Goal: Task Accomplishment & Management: Use online tool/utility

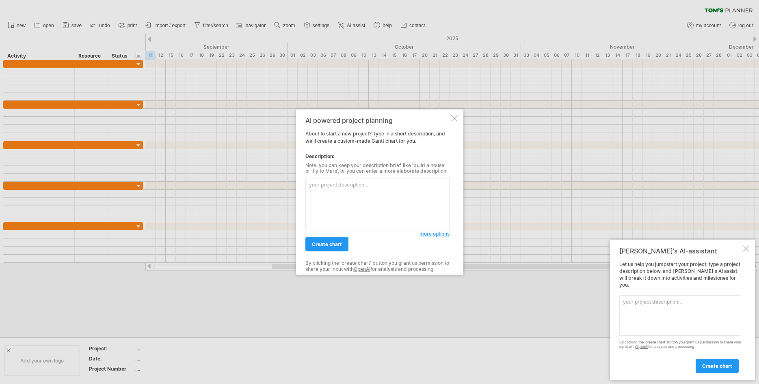
click at [370, 182] on textarea at bounding box center [377, 204] width 144 height 52
paste textarea "Loremi do Sitame Cons Adipi Elits Doeiusm Temp: Incididu Utlabo Etdolo: Ma ALI-…"
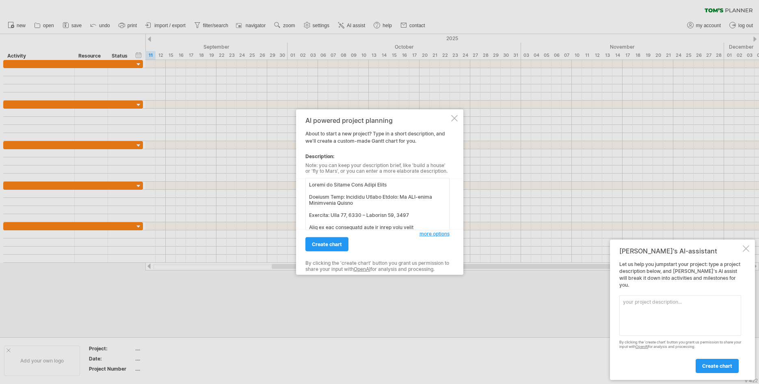
scroll to position [749, 0]
type textarea "Loremi do Sitame Cons Adipi Elits Doeiusm Temp: Incididu Utlabo Etdolo: Ma ALI-…"
click at [335, 243] on span "create chart" at bounding box center [327, 245] width 30 height 6
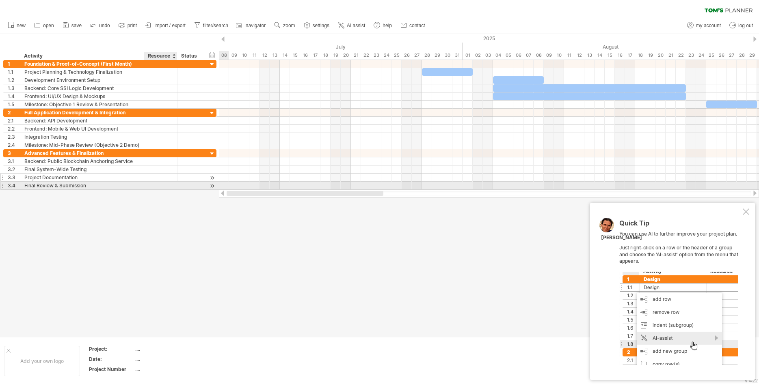
drag, startPoint x: 302, startPoint y: 193, endPoint x: 114, endPoint y: 178, distance: 188.2
click at [117, 180] on div "Trying to reach [DOMAIN_NAME] Connected again... 0% clear filter new 1" at bounding box center [379, 192] width 759 height 384
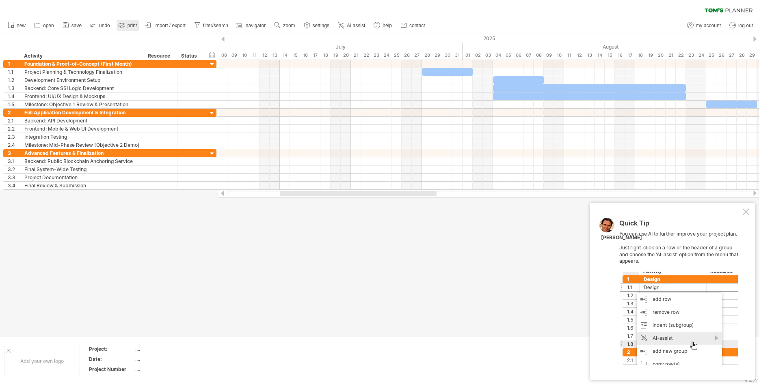
click at [134, 26] on span "print" at bounding box center [131, 26] width 9 height 6
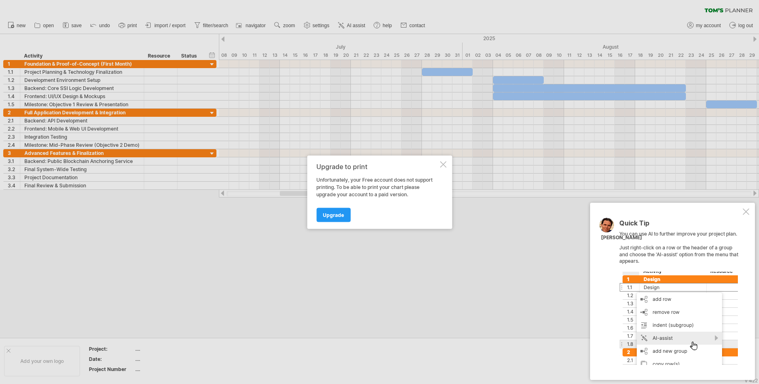
click at [435, 164] on div "Upgrade to print" at bounding box center [377, 166] width 122 height 7
click at [446, 166] on div at bounding box center [443, 164] width 6 height 6
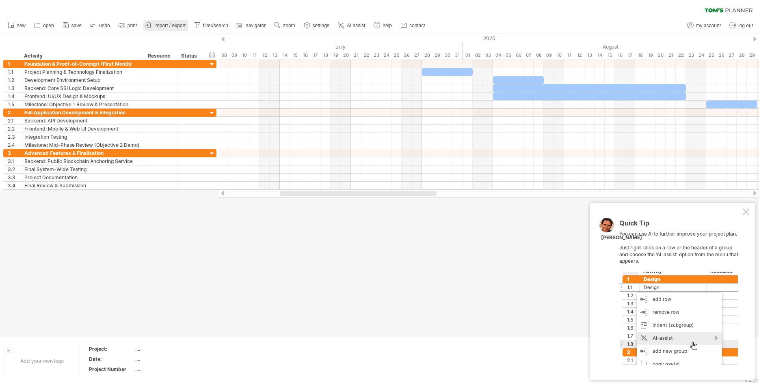
click at [157, 26] on span "import / export" at bounding box center [169, 26] width 31 height 6
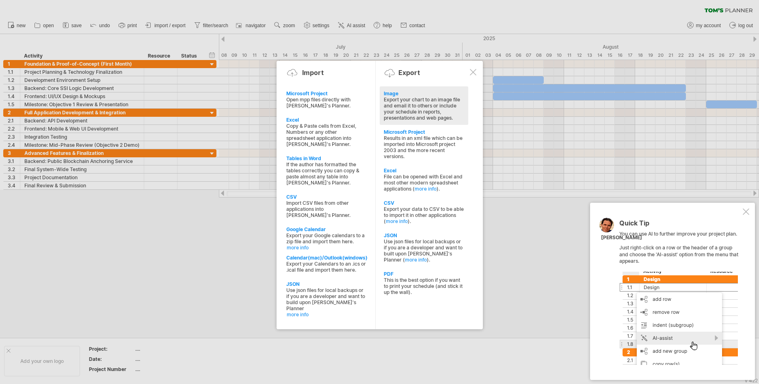
click at [428, 110] on div "Export your chart to an image file and email it to others or include your sched…" at bounding box center [424, 109] width 80 height 24
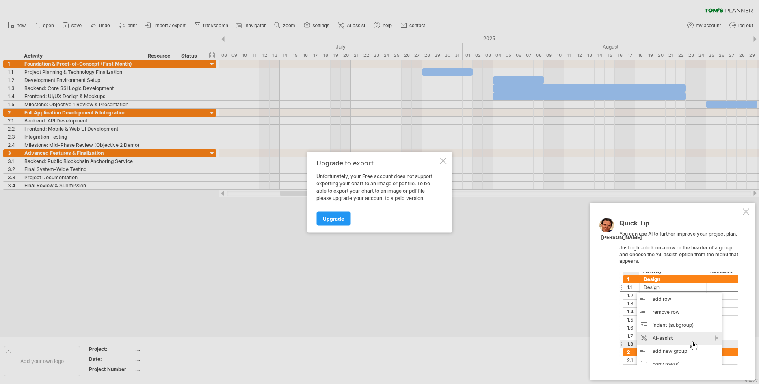
click at [440, 158] on div at bounding box center [443, 161] width 6 height 6
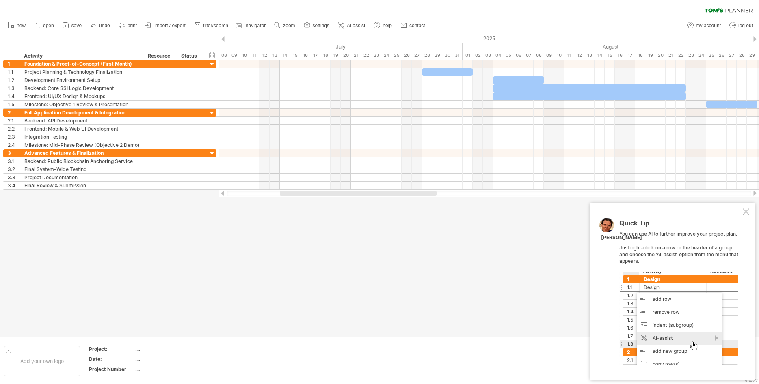
click at [746, 212] on div at bounding box center [746, 212] width 6 height 6
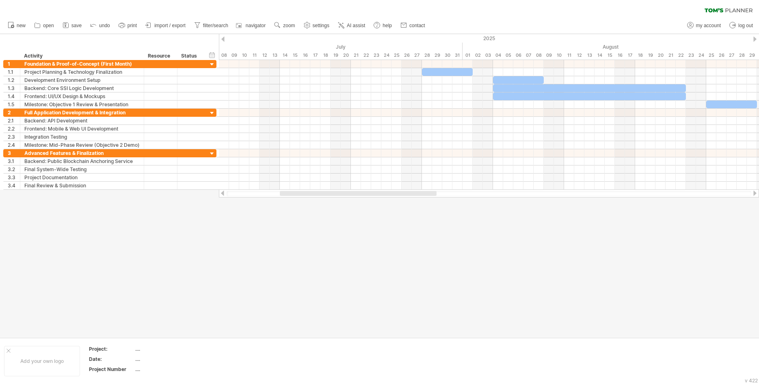
click at [539, 279] on div at bounding box center [379, 186] width 759 height 304
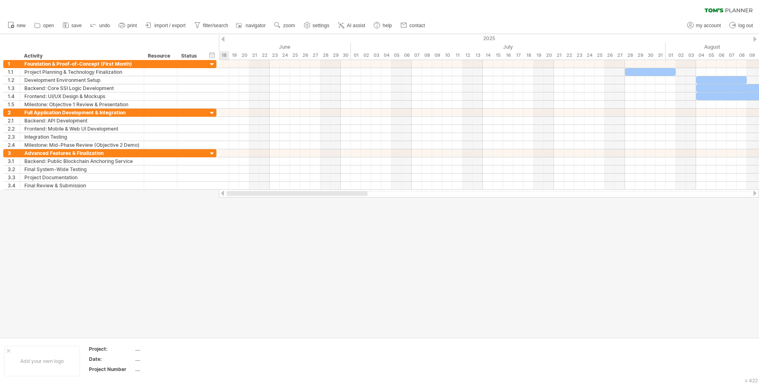
drag, startPoint x: 369, startPoint y: 192, endPoint x: 239, endPoint y: 198, distance: 130.0
click at [239, 198] on div "Trying to reach [DOMAIN_NAME] Connected again... 0% clear filter new 1" at bounding box center [379, 192] width 759 height 384
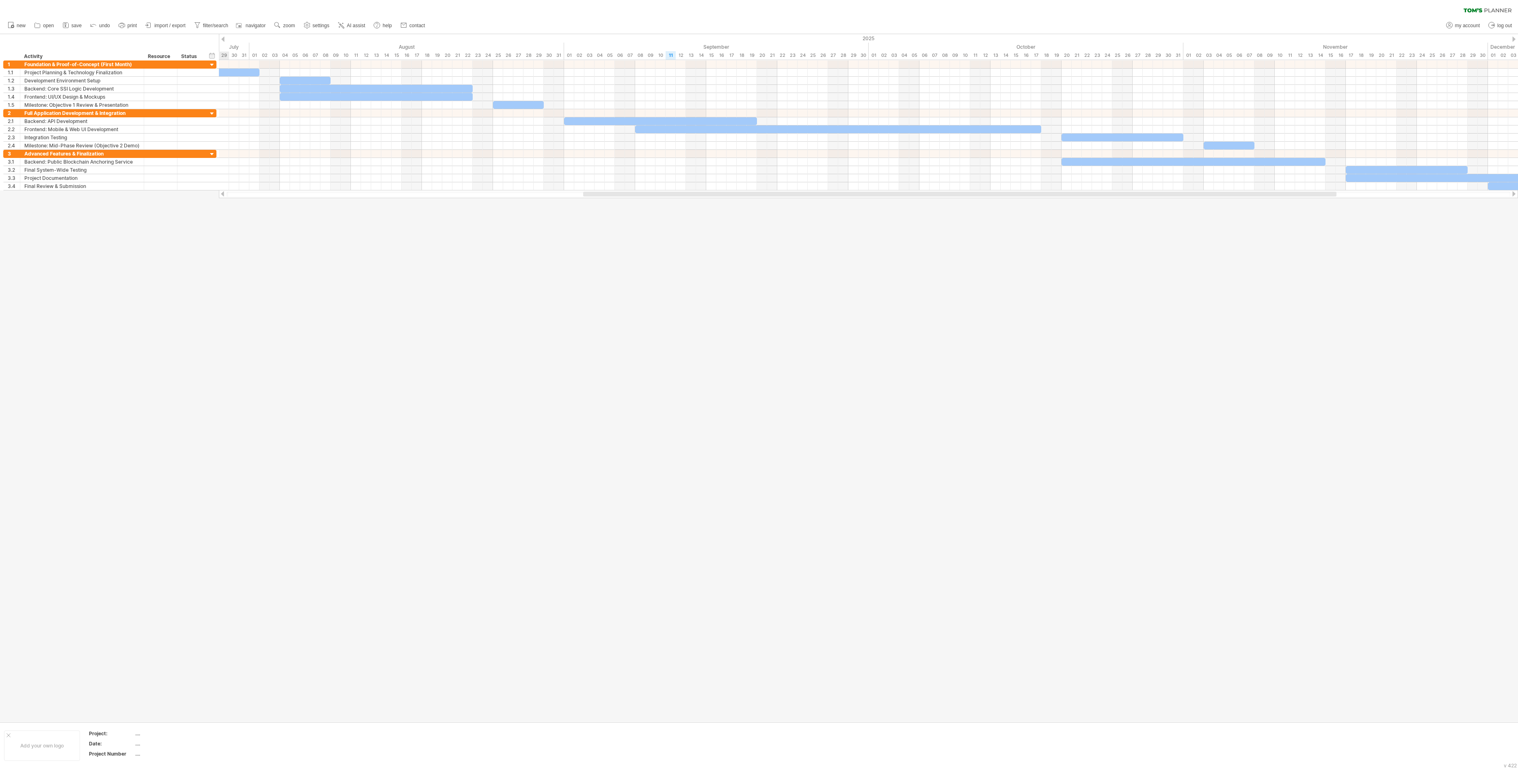
drag, startPoint x: 1063, startPoint y: 196, endPoint x: 1298, endPoint y: 240, distance: 239.5
click at [758, 240] on div "Trying to reach [DOMAIN_NAME] Connected again... 0% clear filter new 1" at bounding box center [759, 384] width 1518 height 769
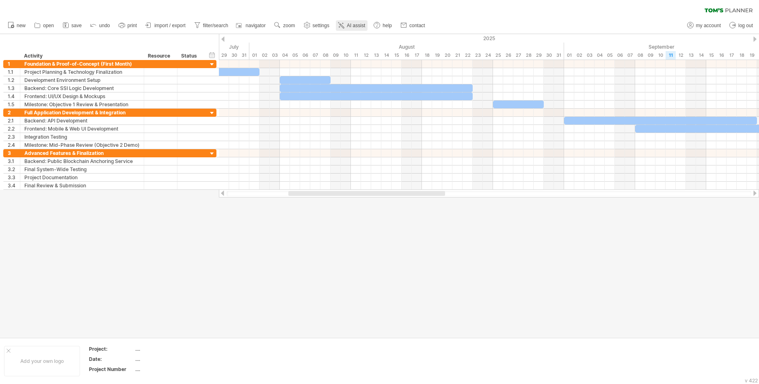
click at [352, 25] on span "AI assist" at bounding box center [356, 26] width 18 height 6
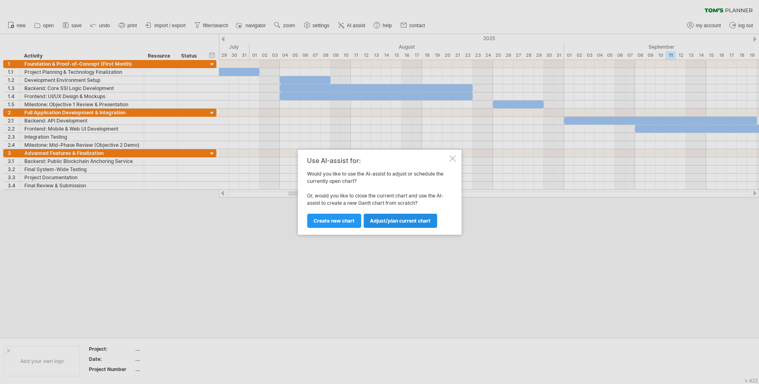
click at [391, 224] on link "Adjust/plan current chart" at bounding box center [399, 221] width 73 height 14
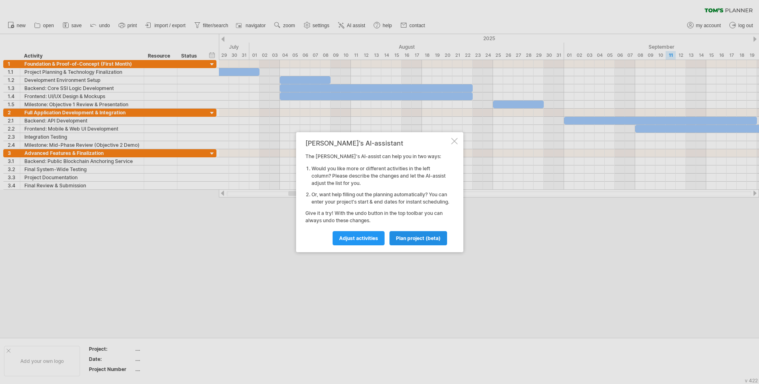
click at [410, 242] on span "plan project (beta)" at bounding box center [418, 238] width 45 height 6
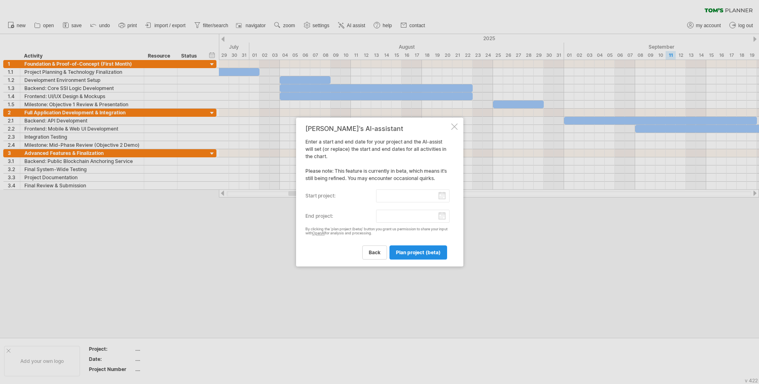
click at [408, 255] on span "plan project (beta)" at bounding box center [418, 253] width 45 height 6
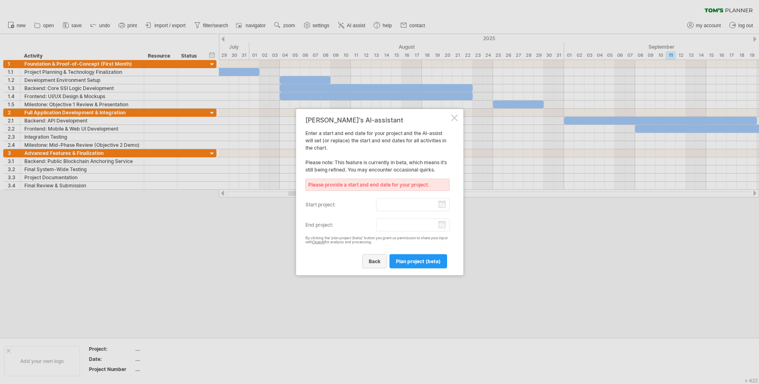
click at [374, 261] on span "back" at bounding box center [375, 262] width 12 height 6
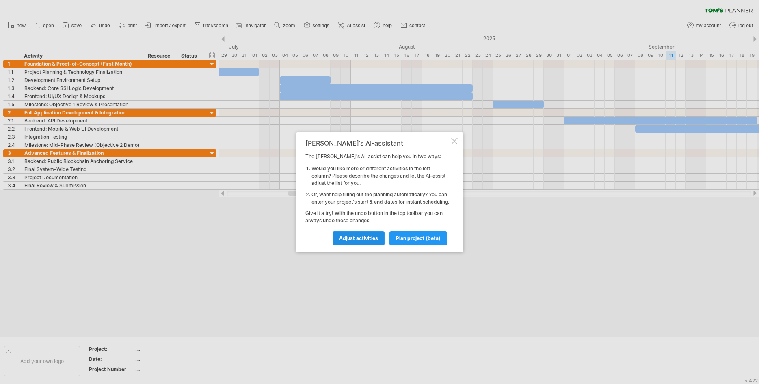
click at [378, 244] on link "Adjust activities" at bounding box center [358, 238] width 52 height 14
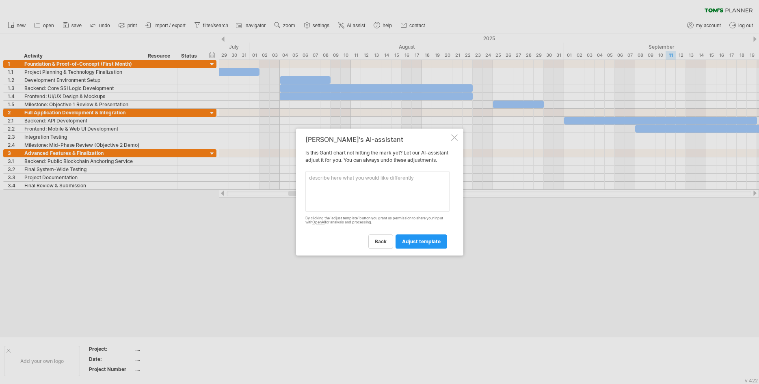
click at [359, 192] on textarea at bounding box center [377, 191] width 144 height 41
paste textarea "Project Name: Military Health Wallet: An SSI-based Credential System Key Improv…"
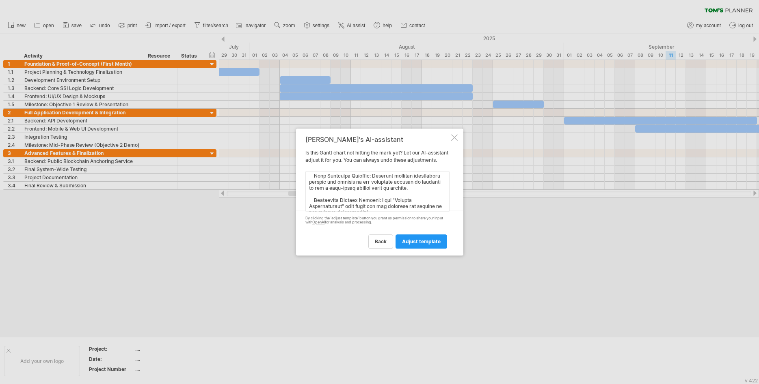
scroll to position [0, 0]
type textarea "Project Name: Military Health Wallet: An SSI-based Credential System Key Improv…"
click at [437, 245] on span "adjust template" at bounding box center [421, 242] width 39 height 6
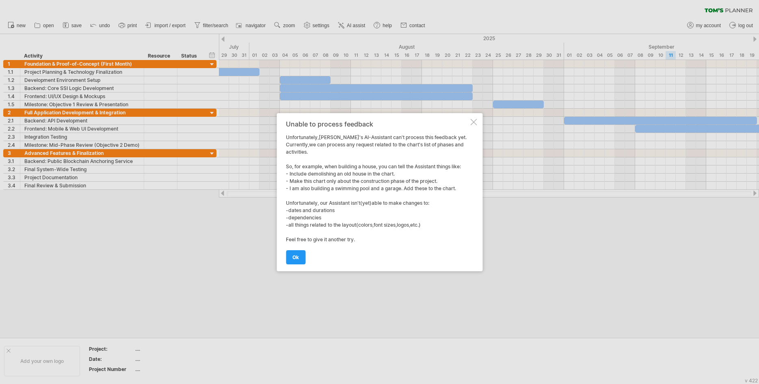
drag, startPoint x: 360, startPoint y: 241, endPoint x: 287, endPoint y: 144, distance: 121.5
click at [295, 156] on div "Unable to process feedback Unfortunately,[PERSON_NAME]'s AI-Assistant can't pro…" at bounding box center [377, 193] width 183 height 144
drag, startPoint x: 283, startPoint y: 133, endPoint x: 301, endPoint y: 165, distance: 36.9
click at [297, 154] on div "Unable to process feedback Unfortunately,[PERSON_NAME]'s AI-Assistant can't pro…" at bounding box center [379, 192] width 206 height 158
click at [472, 121] on div at bounding box center [473, 122] width 6 height 6
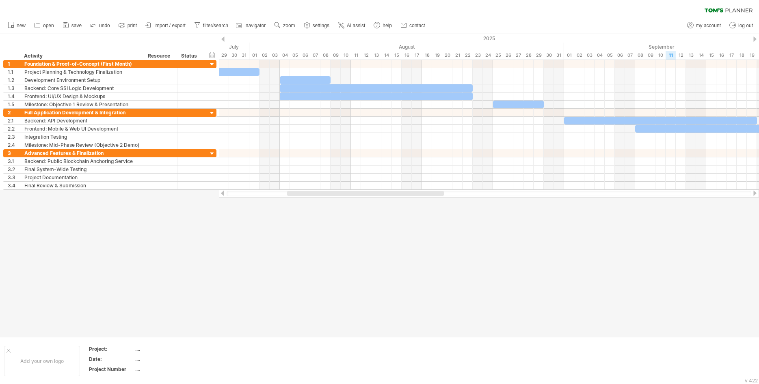
click at [296, 192] on div at bounding box center [365, 193] width 157 height 5
click at [423, 48] on div "timeline settings" at bounding box center [430, 49] width 60 height 13
select select "*"
select select "**"
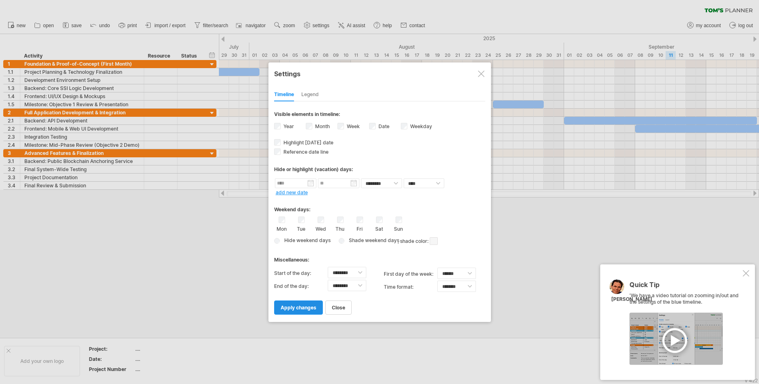
click at [306, 306] on span "apply changes" at bounding box center [299, 308] width 36 height 6
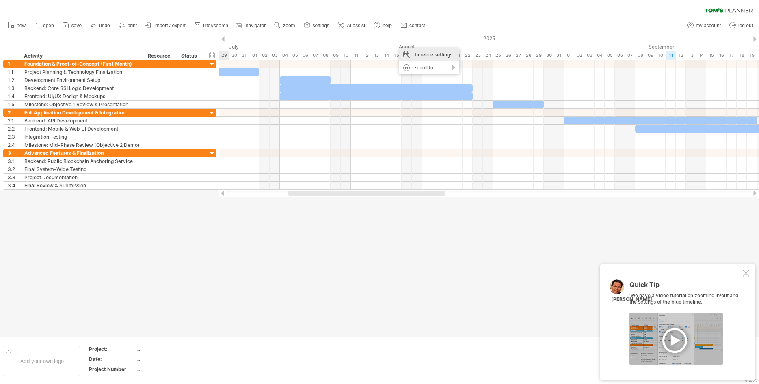
click at [409, 55] on div "timeline settings" at bounding box center [429, 54] width 60 height 13
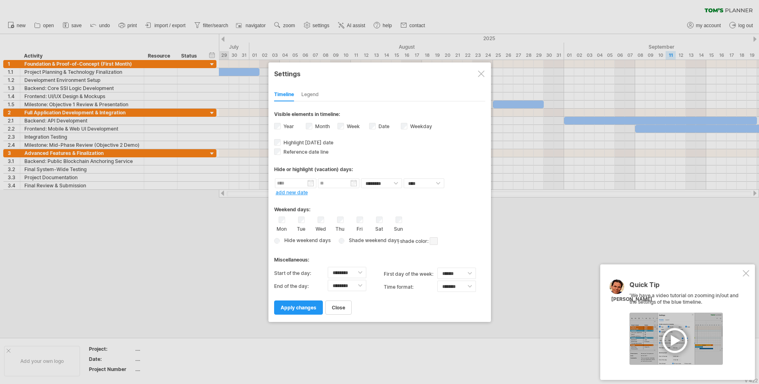
click at [315, 93] on div "Legend" at bounding box center [309, 95] width 17 height 13
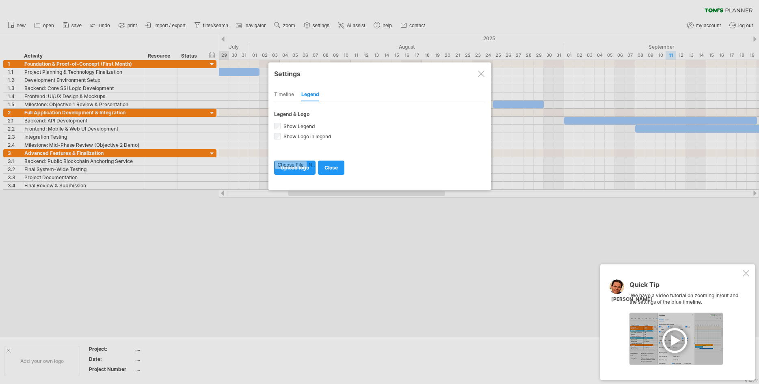
click at [287, 96] on div "Timeline" at bounding box center [284, 95] width 20 height 13
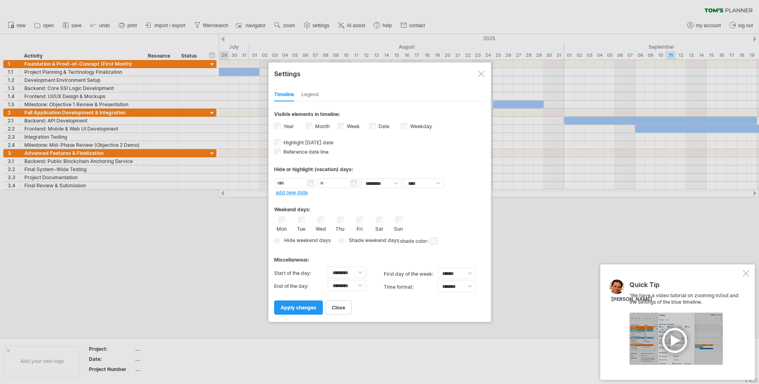
click at [309, 240] on span "Hide weekend days" at bounding box center [305, 240] width 49 height 6
click at [280, 241] on div "Hide weekend days Shade weekend days , shade color: You can choose to shade the…" at bounding box center [379, 241] width 211 height 12
click at [281, 125] on div "Year" at bounding box center [290, 127] width 32 height 11
click at [305, 305] on span "apply changes" at bounding box center [299, 308] width 36 height 6
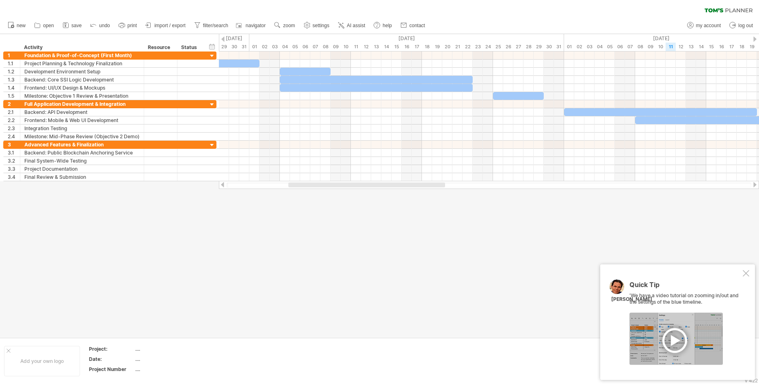
click at [746, 273] on div at bounding box center [746, 273] width 6 height 6
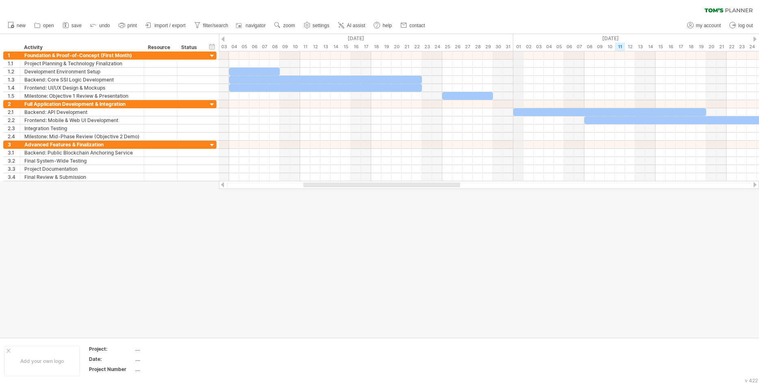
drag, startPoint x: 563, startPoint y: 37, endPoint x: 516, endPoint y: 37, distance: 47.5
drag, startPoint x: 513, startPoint y: 33, endPoint x: 483, endPoint y: 40, distance: 31.1
click at [483, 40] on div "Trying to reach [DOMAIN_NAME] Connected again... 0% clear filter new 1" at bounding box center [379, 192] width 759 height 384
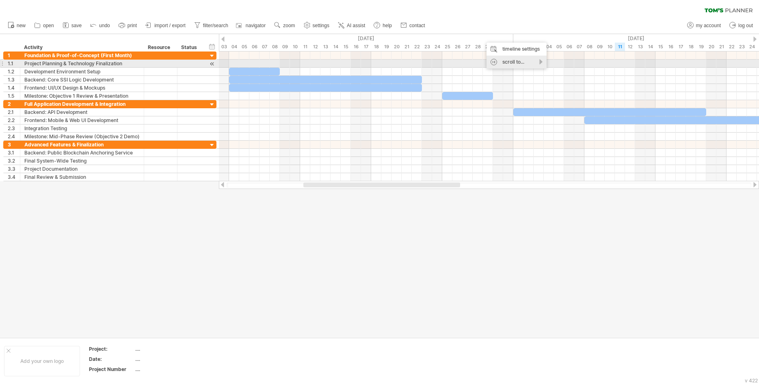
click at [526, 65] on div "scroll to..." at bounding box center [516, 62] width 60 height 13
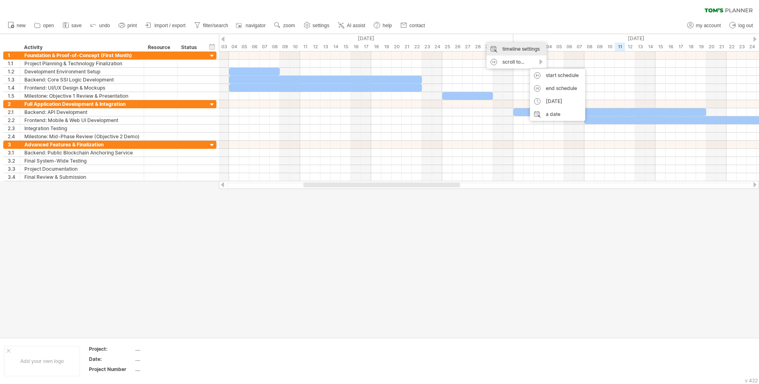
click at [525, 48] on div "timeline settings" at bounding box center [516, 49] width 60 height 13
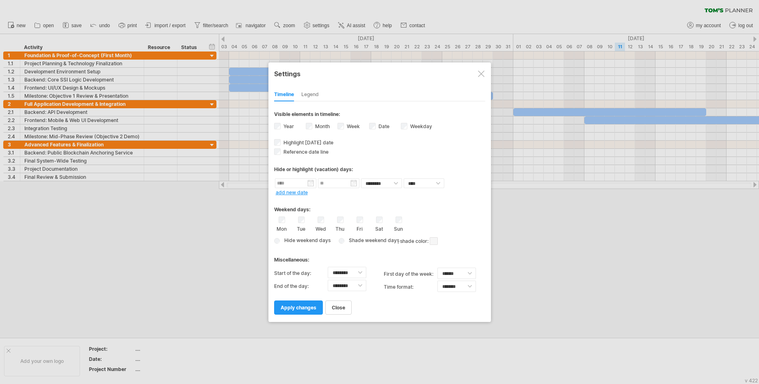
click at [315, 87] on div "Timeline Legend" at bounding box center [379, 92] width 211 height 17
click at [315, 92] on div "Legend" at bounding box center [309, 95] width 17 height 13
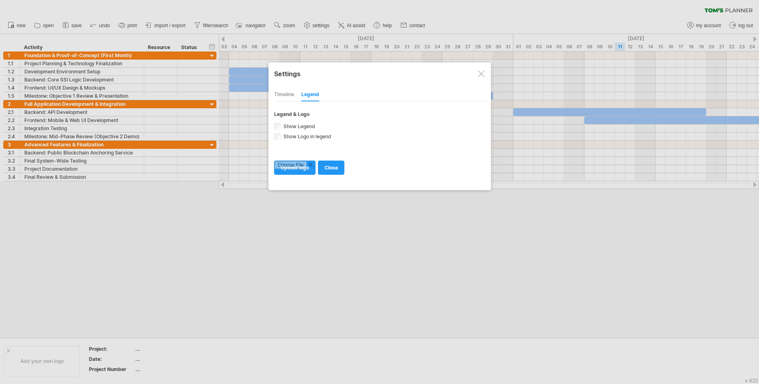
click at [291, 94] on div "Timeline" at bounding box center [284, 95] width 20 height 13
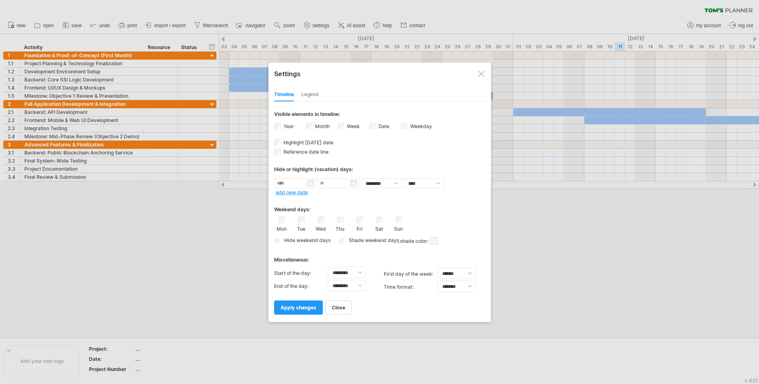
click at [280, 122] on div "Year" at bounding box center [290, 127] width 32 height 11
click at [476, 74] on div "Settings" at bounding box center [379, 73] width 211 height 15
click at [481, 74] on div at bounding box center [481, 74] width 6 height 6
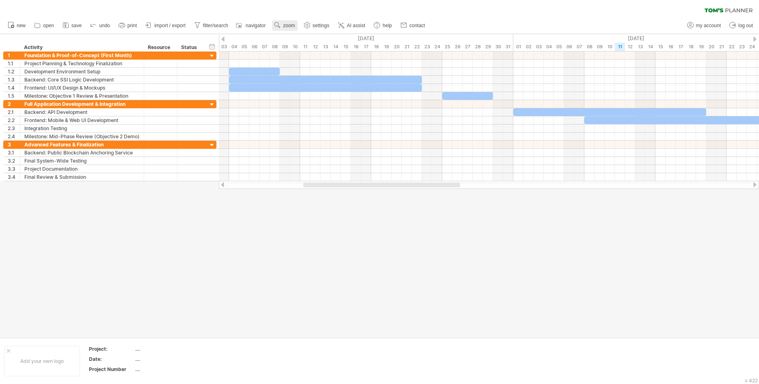
click at [281, 25] on use at bounding box center [277, 25] width 8 height 8
click at [319, 38] on div "Month" at bounding box center [307, 35] width 45 height 13
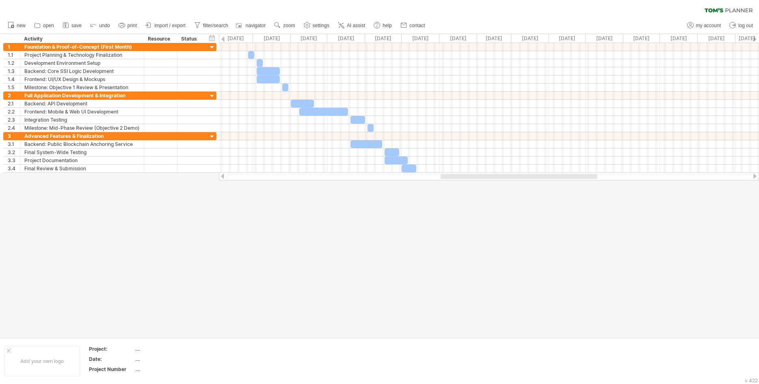
drag, startPoint x: 468, startPoint y: 175, endPoint x: 458, endPoint y: 178, distance: 10.9
click at [458, 178] on div at bounding box center [518, 176] width 157 height 5
click at [288, 27] on span "zoom" at bounding box center [289, 26] width 12 height 6
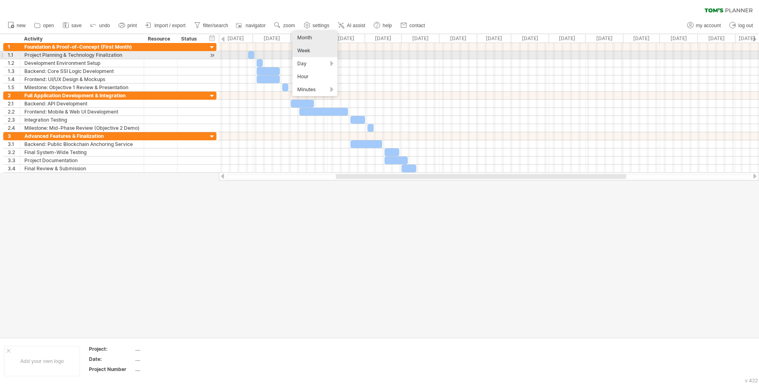
click at [328, 53] on div "Week" at bounding box center [314, 50] width 45 height 13
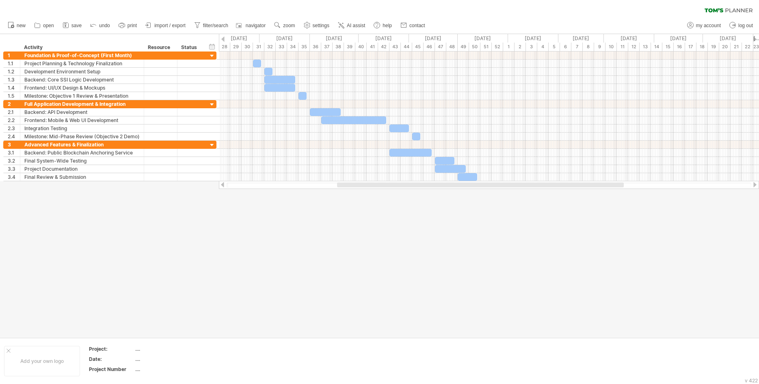
click at [404, 186] on div at bounding box center [480, 185] width 287 height 5
click at [25, 28] on span "new" at bounding box center [21, 26] width 9 height 6
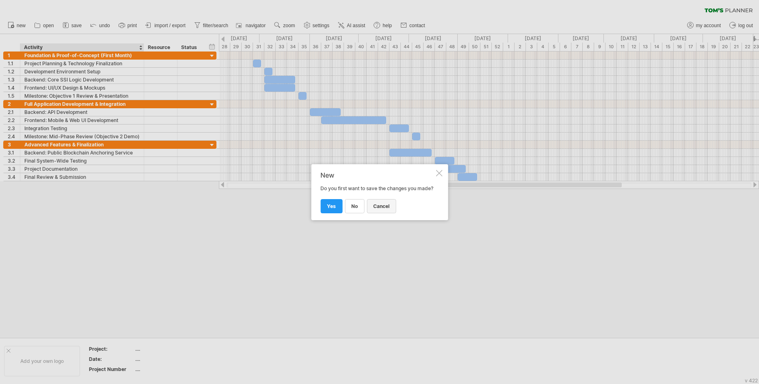
click at [378, 209] on span "cancel" at bounding box center [381, 206] width 16 height 6
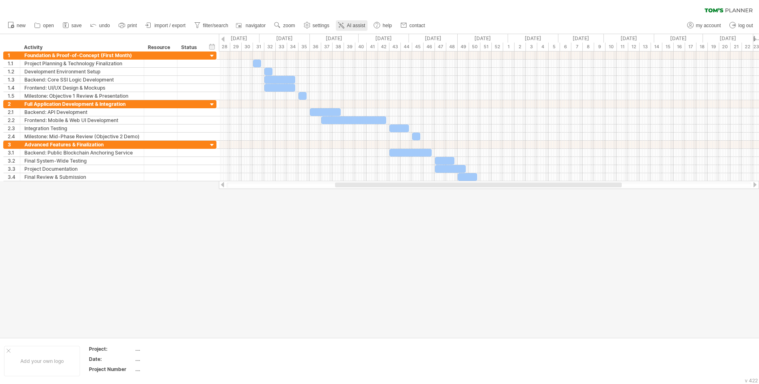
click at [351, 22] on link "AI assist" at bounding box center [352, 25] width 32 height 11
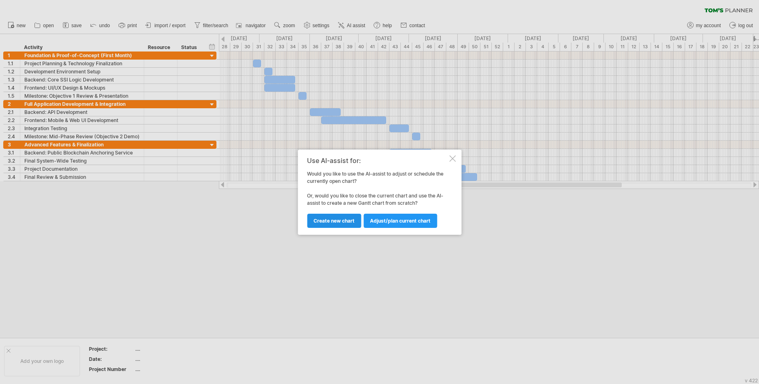
click at [342, 217] on link "Create new chart" at bounding box center [334, 221] width 54 height 14
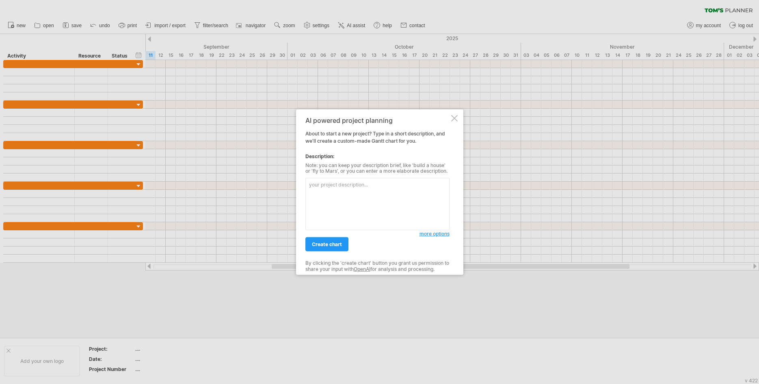
click at [342, 205] on textarea at bounding box center [377, 204] width 144 height 52
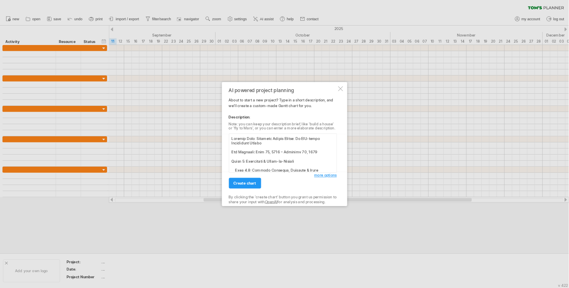
scroll to position [567, 0]
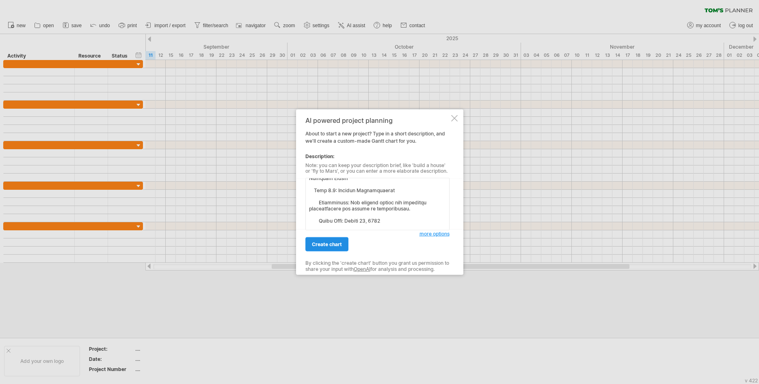
type textarea "Loremip Dolo: Sitametc Adipis Elitse: Do EIU-tempo Incididunt Utlabo Etd Magnaa…"
click at [337, 242] on span "create chart" at bounding box center [327, 245] width 30 height 6
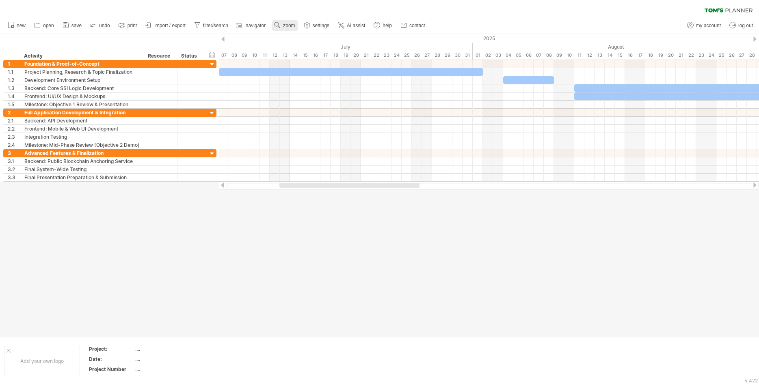
click at [279, 22] on use at bounding box center [277, 25] width 8 height 8
click at [318, 48] on div "Week" at bounding box center [305, 45] width 45 height 13
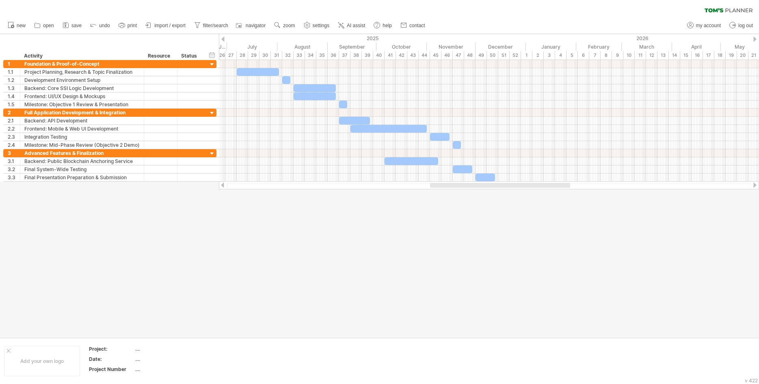
drag, startPoint x: 456, startPoint y: 186, endPoint x: 451, endPoint y: 190, distance: 5.8
click at [451, 190] on div "Trying to reach [DOMAIN_NAME] Connected again... 0% clear filter new 1" at bounding box center [379, 192] width 759 height 384
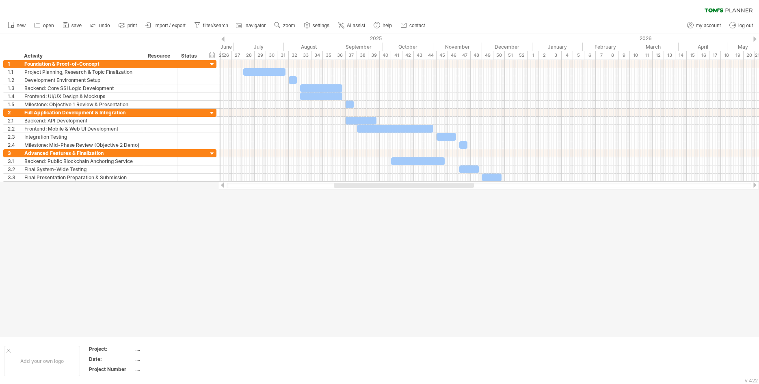
drag, startPoint x: 388, startPoint y: 186, endPoint x: 385, endPoint y: 192, distance: 6.9
click at [385, 192] on div "Trying to reach [DOMAIN_NAME] Connected again... 0% clear filter new 1" at bounding box center [379, 192] width 759 height 384
click at [296, 26] on link "zoom" at bounding box center [284, 25] width 25 height 11
click at [332, 38] on div "Month" at bounding box center [322, 36] width 45 height 13
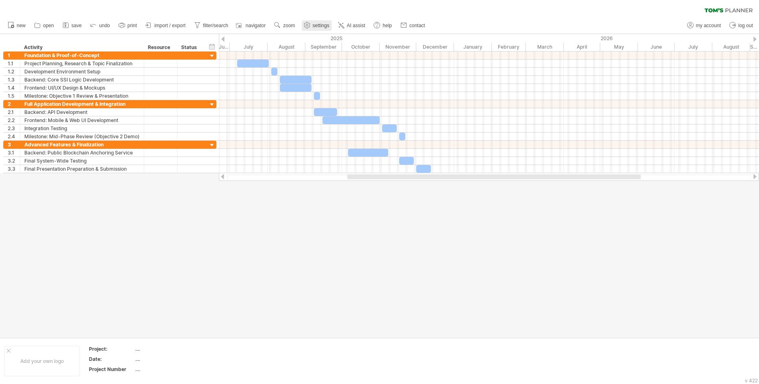
click at [322, 25] on span "settings" at bounding box center [321, 26] width 17 height 6
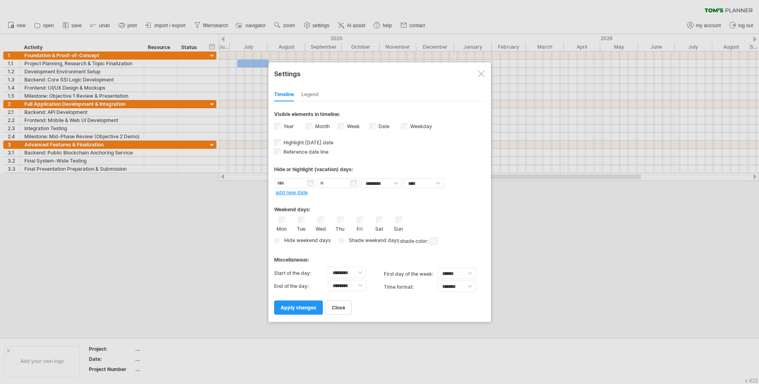
click at [376, 129] on div "Date visibility of date Currently there is not enough space horizontally to dis…" at bounding box center [385, 127] width 32 height 11
click at [378, 126] on label "Date visibility of date Currently there is not enough space horizontally to dis…" at bounding box center [383, 126] width 13 height 6
click at [396, 125] on span "visibility of date Currently there is not enough space horizontally to display …" at bounding box center [395, 127] width 9 height 9
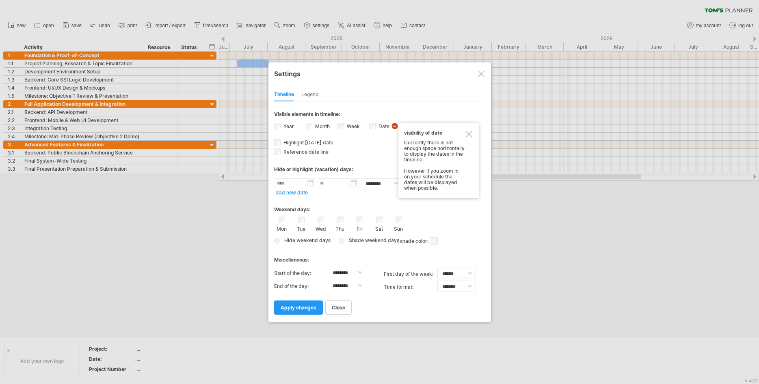
click at [396, 125] on span "visibility of date Currently there is not enough space horizontally to display …" at bounding box center [395, 127] width 9 height 9
click at [354, 126] on label "Week visibility of weeknumbers Currently there is not enough space horizontally…" at bounding box center [352, 126] width 15 height 6
click at [302, 311] on link "apply changes" at bounding box center [298, 308] width 49 height 14
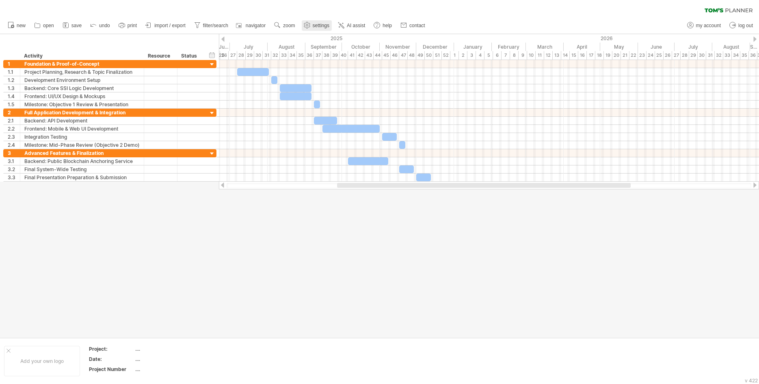
click at [322, 29] on link "settings" at bounding box center [317, 25] width 30 height 11
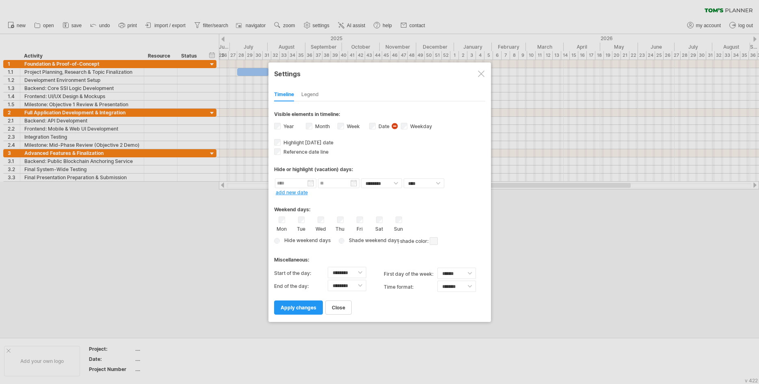
click at [345, 127] on label "Week visibility of weeknumbers Currently there is not enough space horizontally…" at bounding box center [352, 126] width 15 height 6
click at [304, 313] on link "apply changes" at bounding box center [298, 308] width 49 height 14
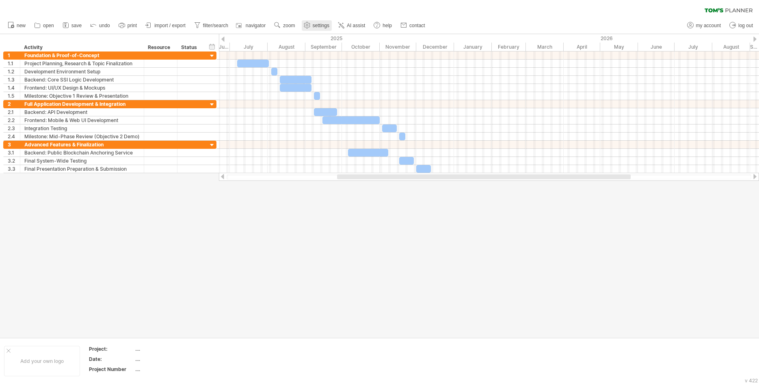
click at [316, 23] on span "settings" at bounding box center [321, 26] width 17 height 6
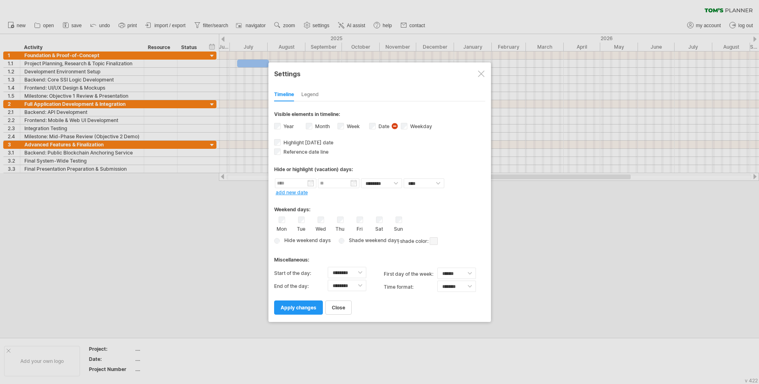
click at [378, 127] on label "Date visibility of date Currently there is not enough space horizontally to dis…" at bounding box center [383, 126] width 13 height 6
click at [480, 75] on div at bounding box center [481, 74] width 6 height 6
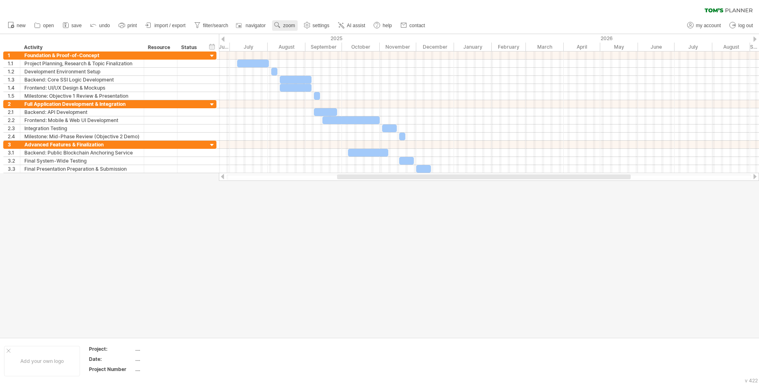
click at [282, 26] on link "zoom" at bounding box center [284, 25] width 25 height 11
click at [312, 51] on div "Week" at bounding box center [308, 49] width 45 height 13
